Goal: Information Seeking & Learning: Learn about a topic

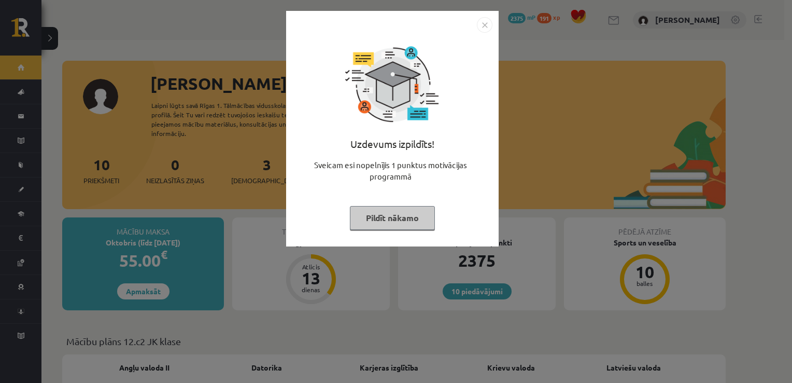
click at [486, 20] on img "Close" at bounding box center [485, 25] width 16 height 16
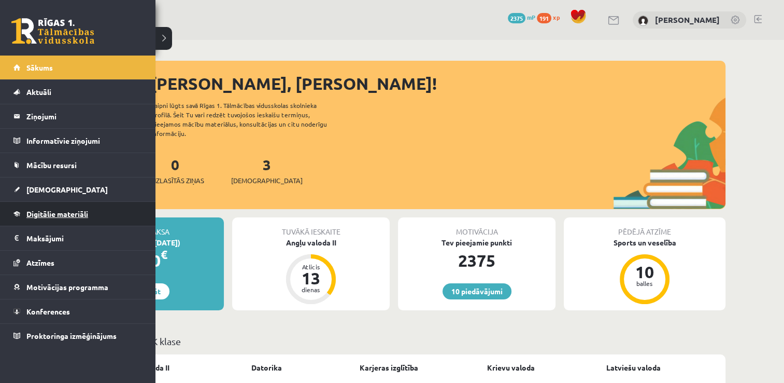
click at [38, 208] on link "Digitālie materiāli" at bounding box center [77, 214] width 129 height 24
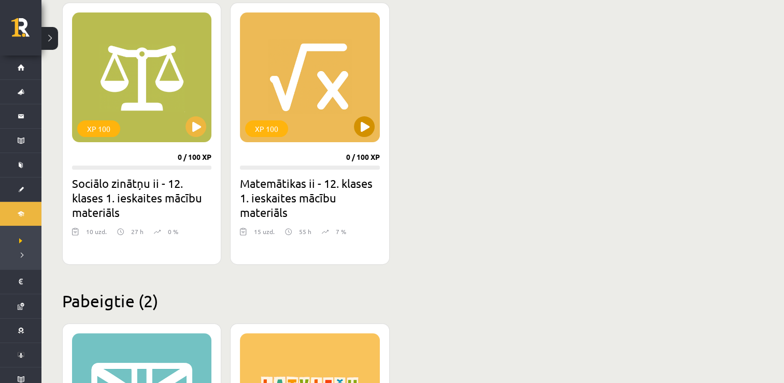
scroll to position [311, 0]
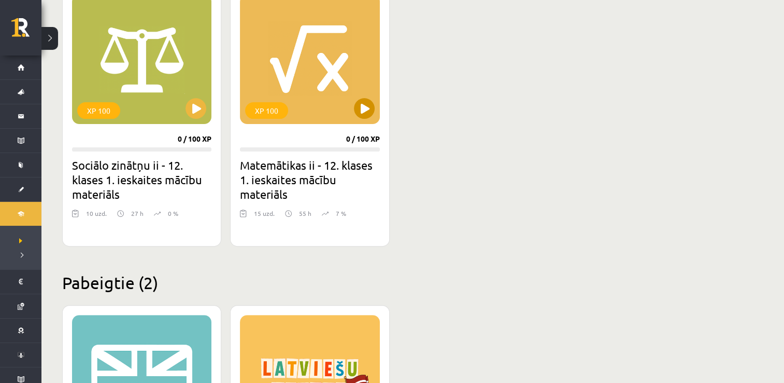
click at [284, 74] on div "XP 100" at bounding box center [309, 59] width 139 height 130
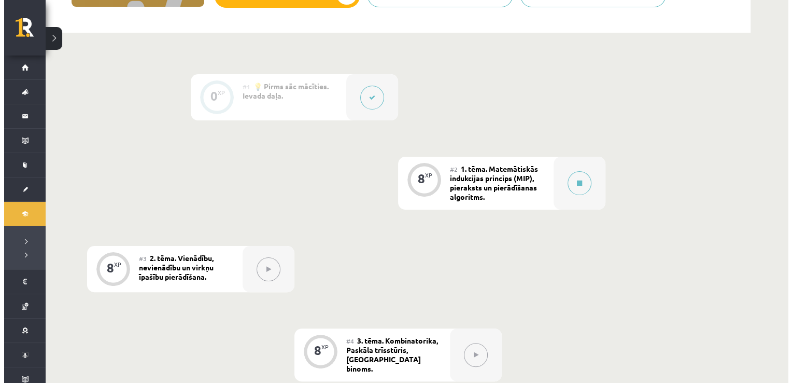
scroll to position [207, 0]
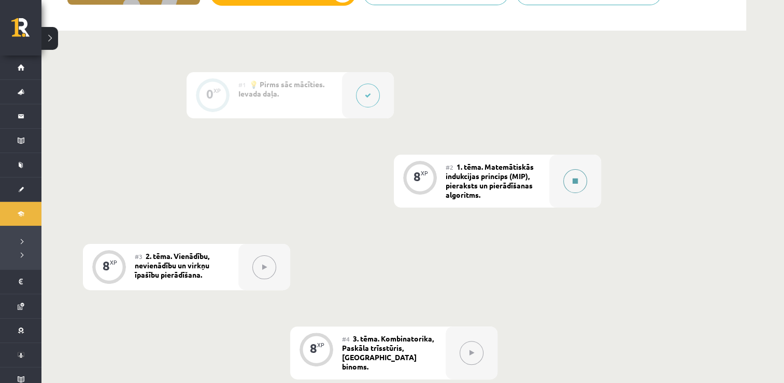
click at [576, 175] on button at bounding box center [576, 181] width 24 height 24
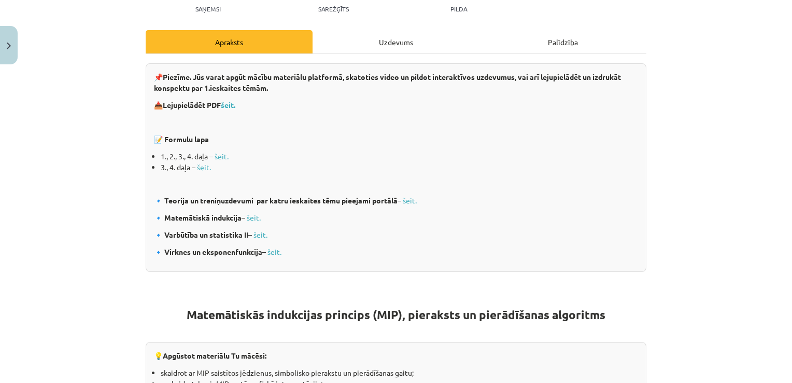
scroll to position [156, 0]
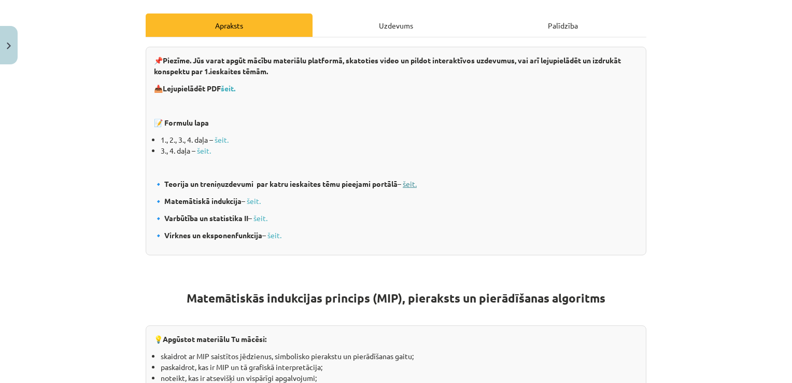
click at [412, 183] on link "šeit." at bounding box center [410, 183] width 14 height 9
click at [250, 204] on link "šeit." at bounding box center [254, 200] width 14 height 9
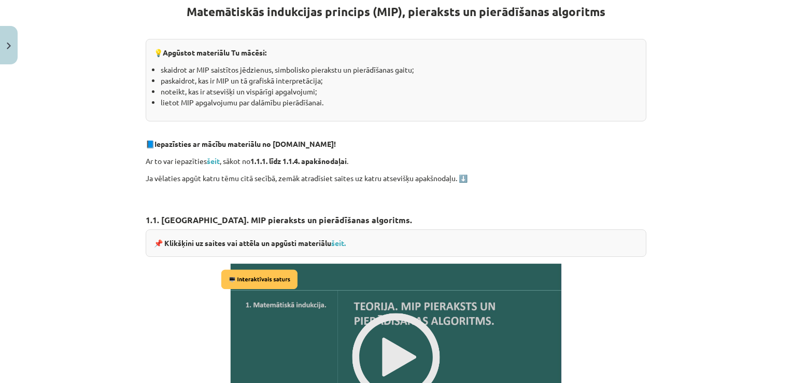
scroll to position [467, 0]
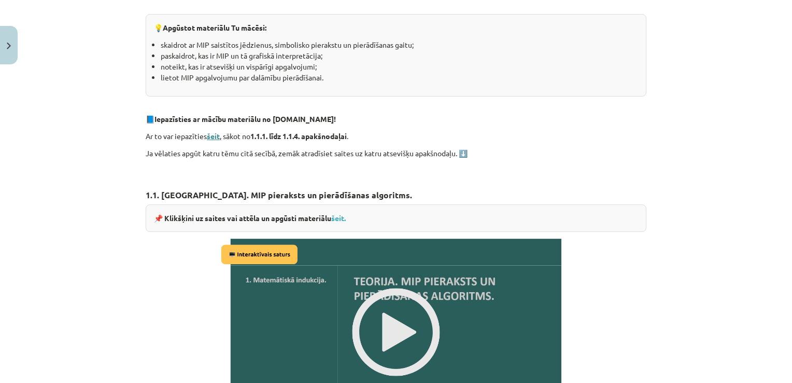
click at [216, 134] on strong "šeit" at bounding box center [213, 135] width 13 height 9
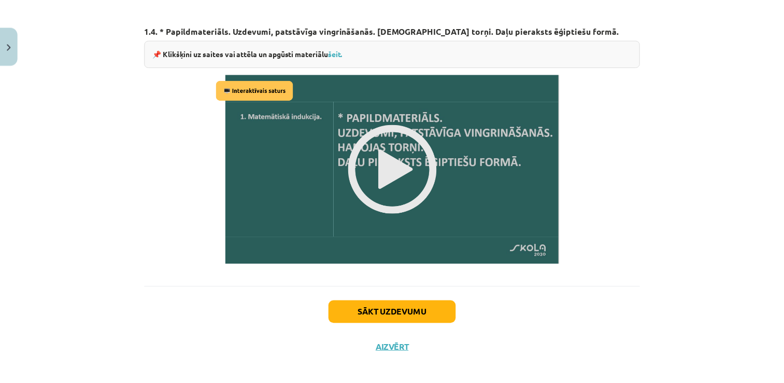
scroll to position [1255, 0]
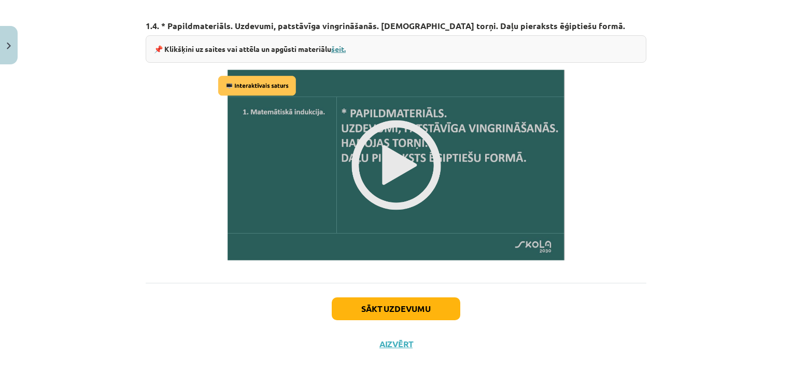
click at [339, 44] on link "šeit." at bounding box center [338, 48] width 15 height 9
click at [387, 345] on div "Sākt uzdevumu Aizvērt" at bounding box center [396, 319] width 501 height 73
click at [387, 342] on button "Aizvērt" at bounding box center [395, 344] width 39 height 10
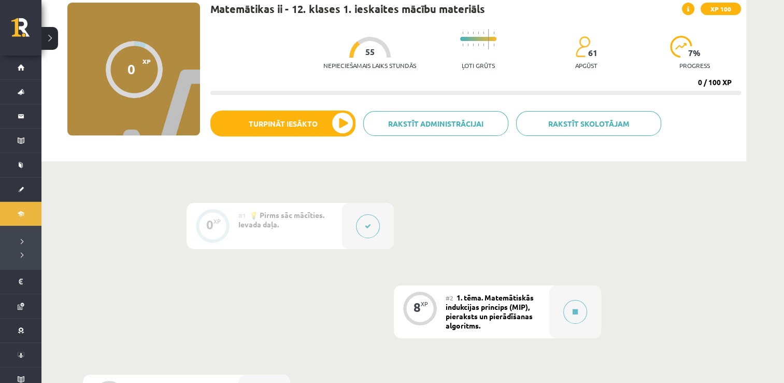
scroll to position [62, 0]
